Goal: Check status: Check status

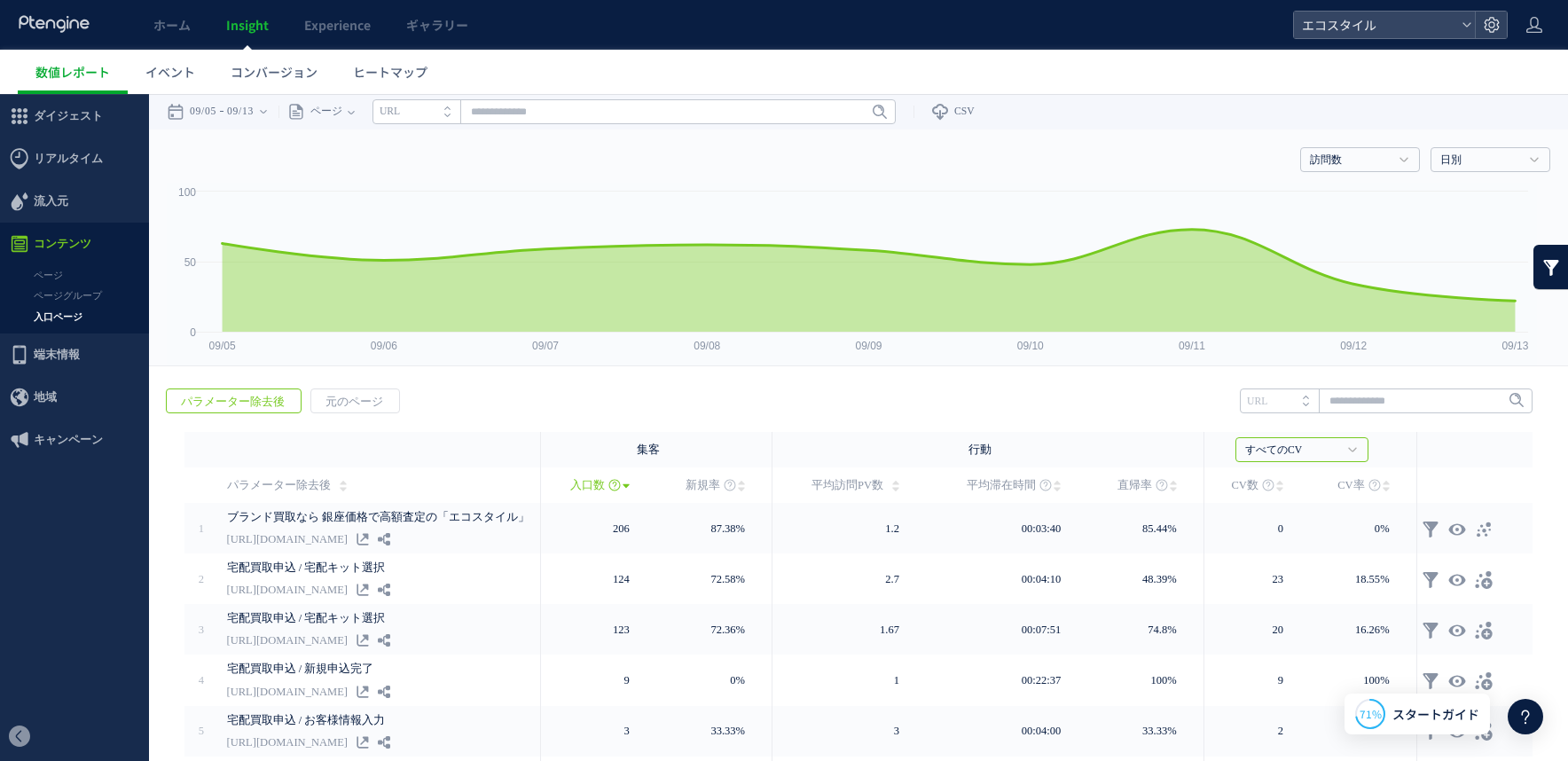
click at [260, 29] on span "Insight" at bounding box center [247, 25] width 43 height 18
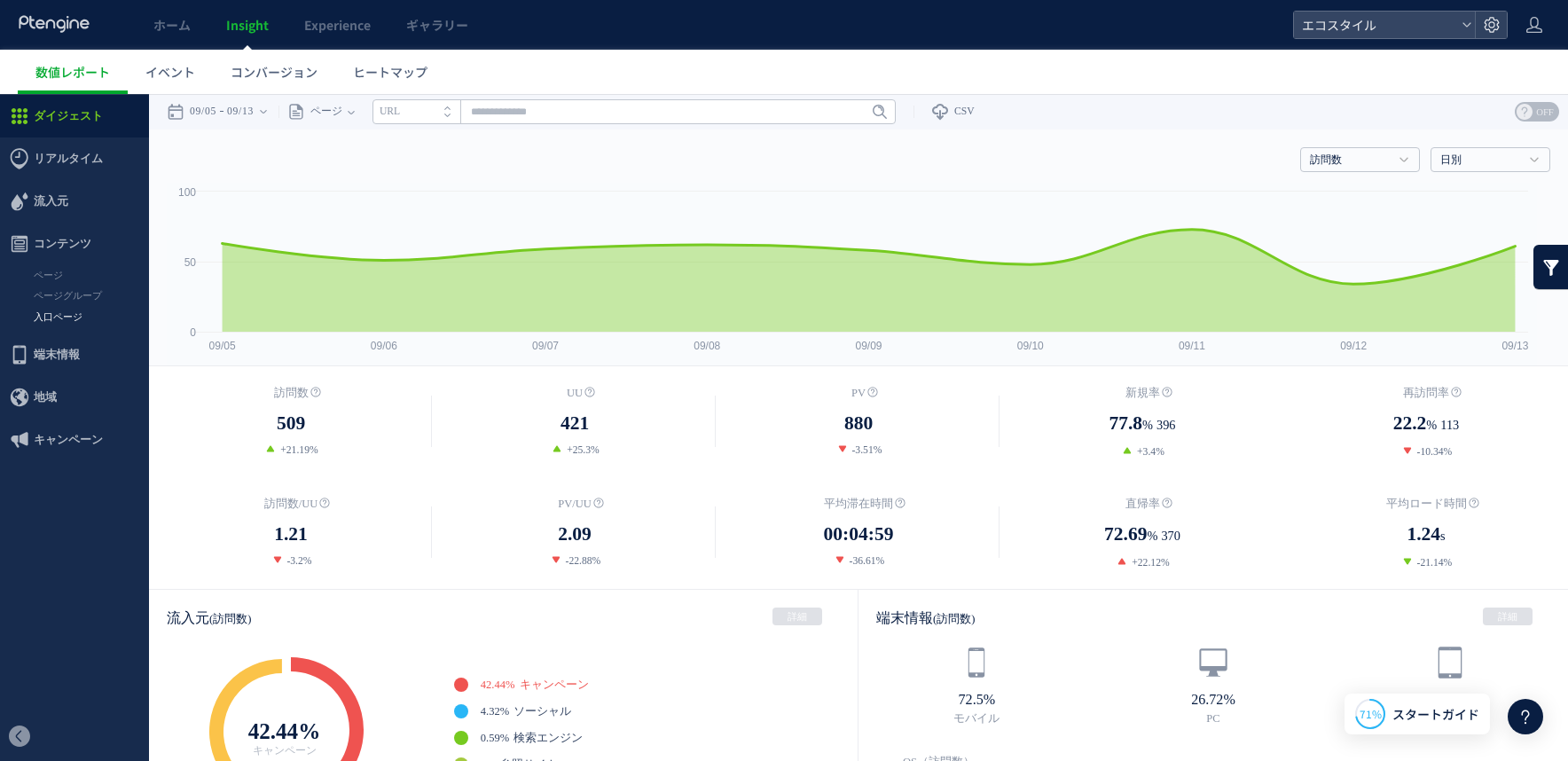
click at [71, 315] on link "入口ページ" at bounding box center [75, 316] width 149 height 20
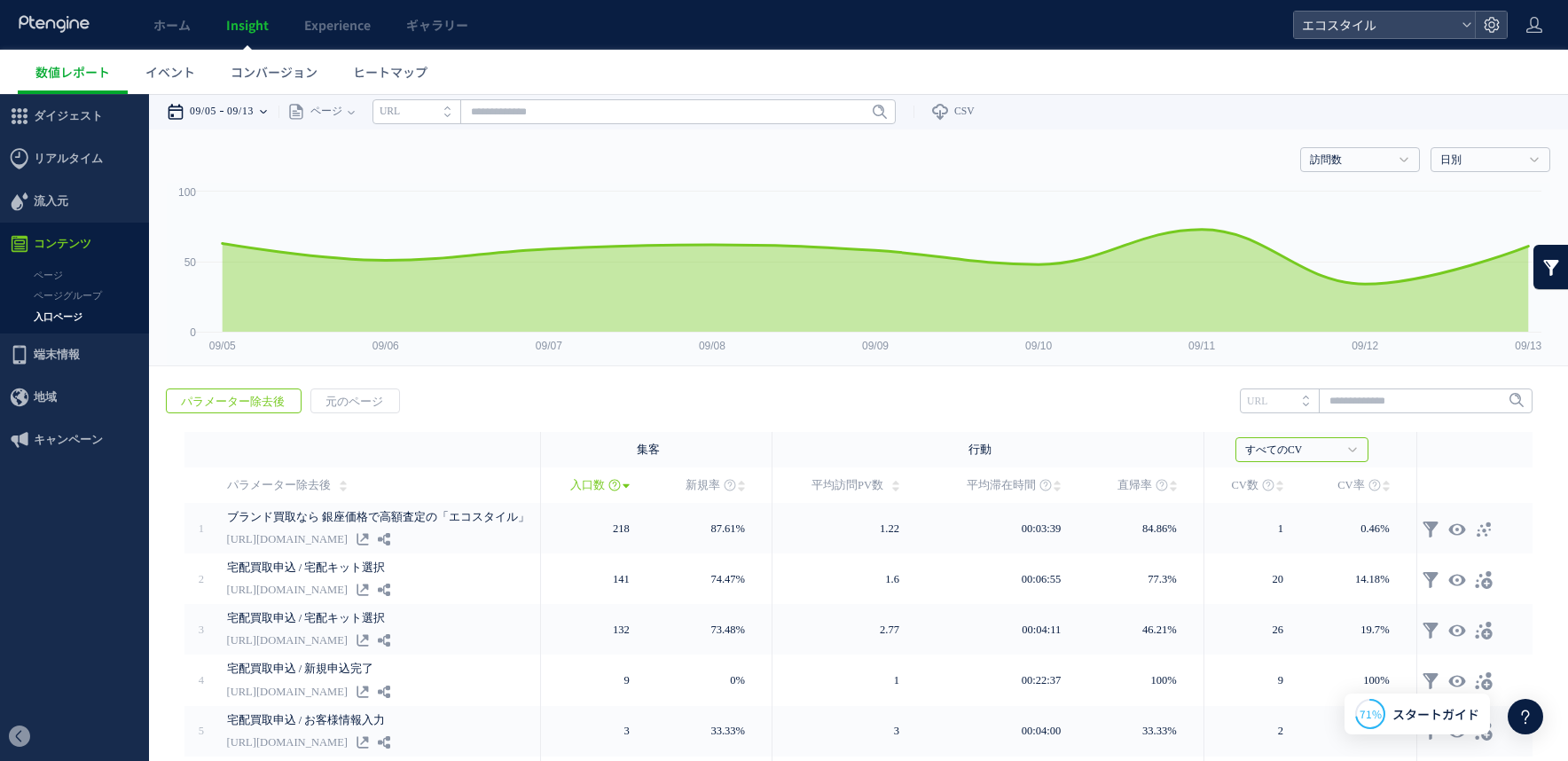
click at [202, 110] on time "09/05" at bounding box center [204, 112] width 27 height 36
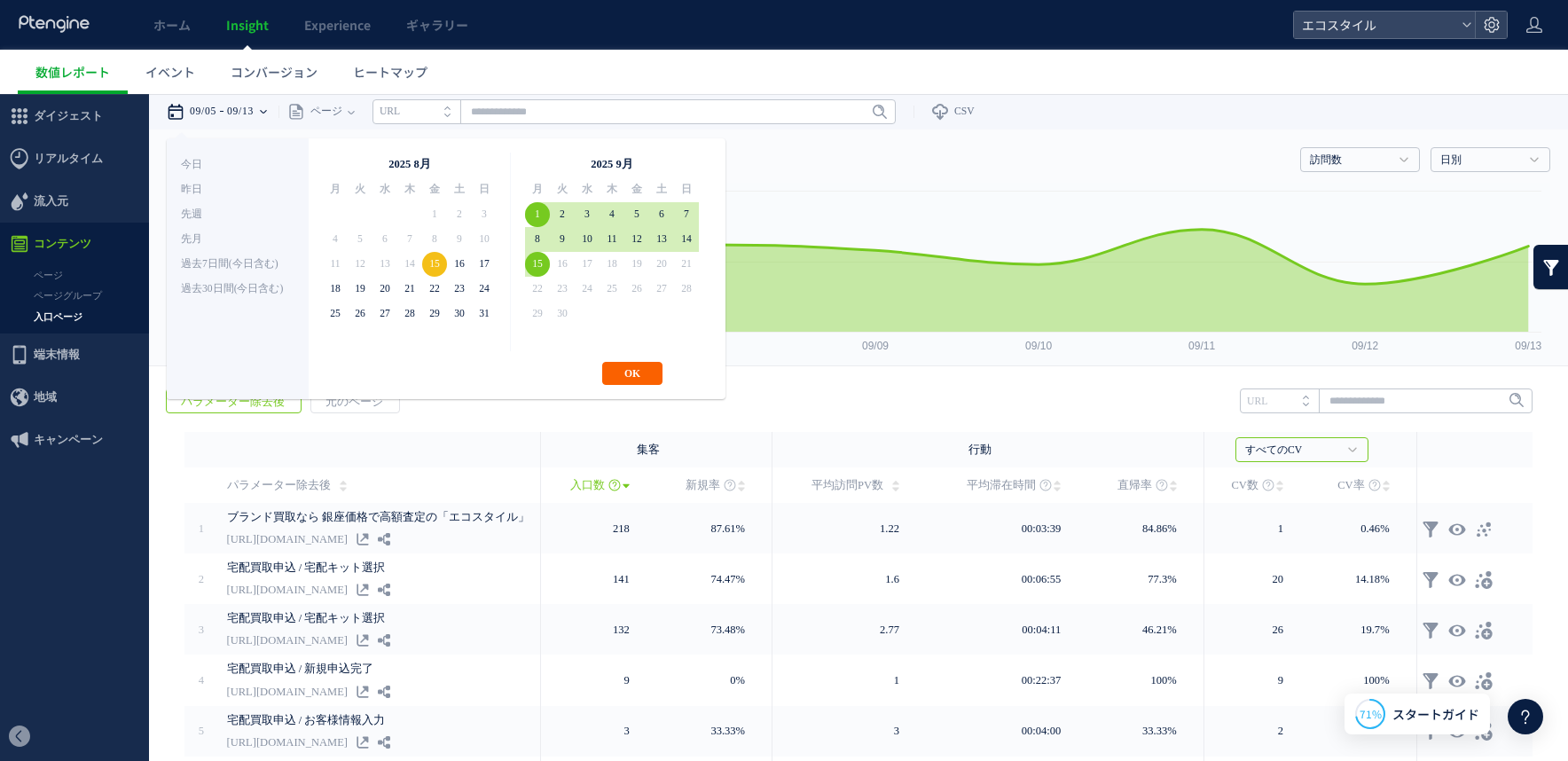
click at [624, 372] on button "OK" at bounding box center [633, 373] width 60 height 23
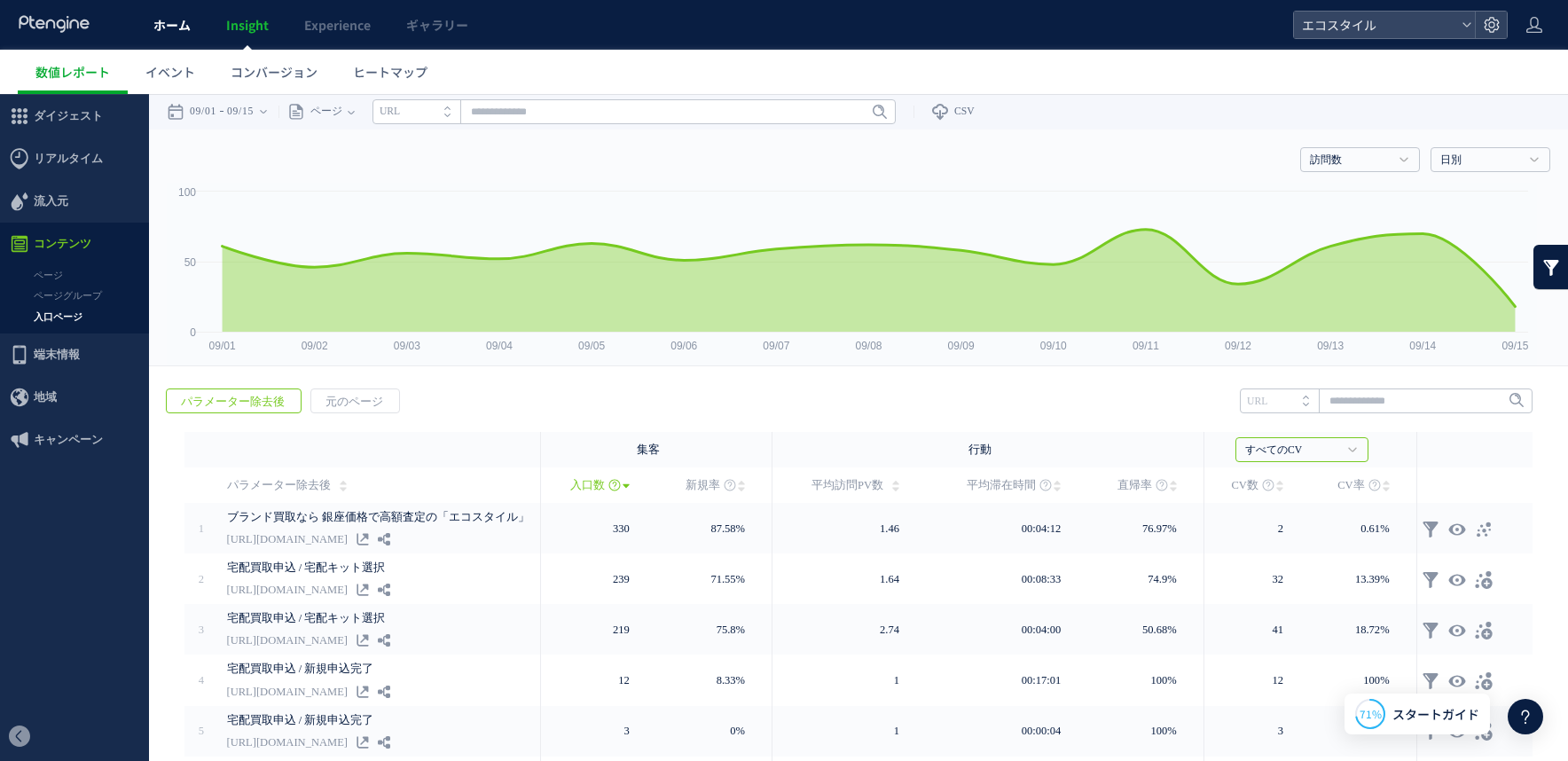
click at [163, 13] on link "ホーム" at bounding box center [172, 25] width 73 height 50
